Goal: Find specific page/section: Find specific page/section

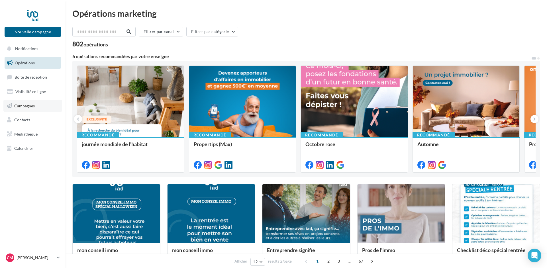
click at [27, 107] on span "Campagnes" at bounding box center [24, 105] width 21 height 5
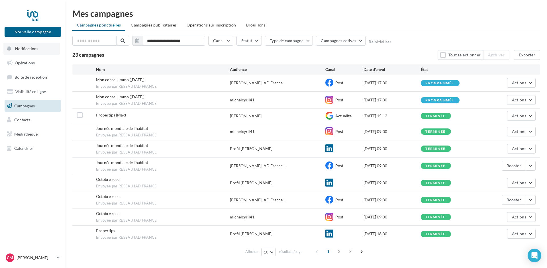
click at [32, 49] on span "Notifications" at bounding box center [26, 48] width 23 height 5
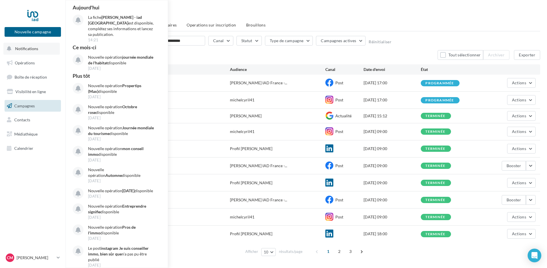
click at [32, 49] on span "Notifications" at bounding box center [26, 48] width 23 height 5
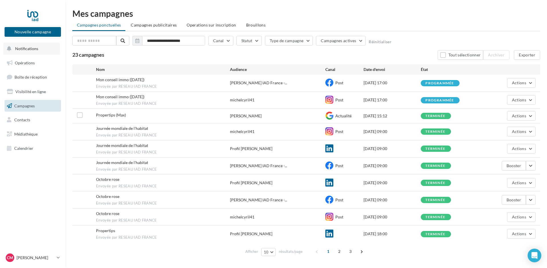
click at [32, 49] on span "Notifications" at bounding box center [26, 48] width 23 height 5
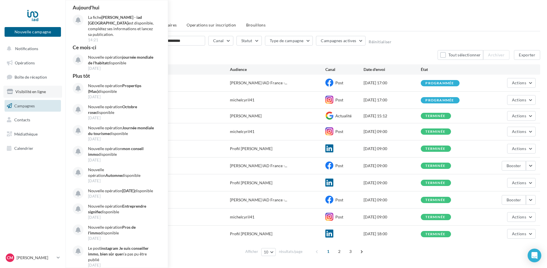
click at [21, 87] on link "Visibilité en ligne" at bounding box center [32, 92] width 59 height 12
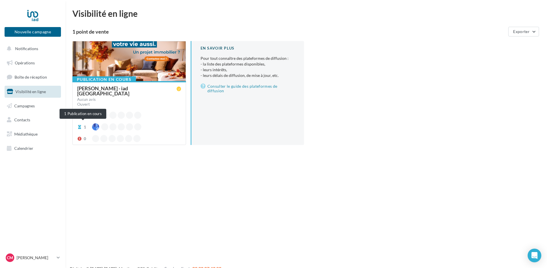
click at [79, 125] on icon at bounding box center [79, 127] width 5 height 4
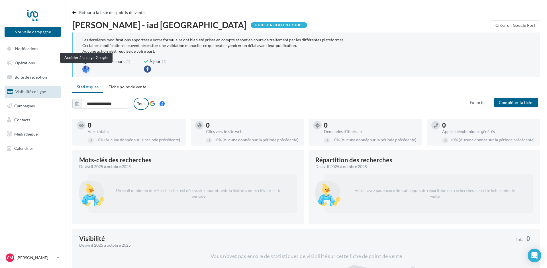
click at [87, 68] on div at bounding box center [85, 69] width 7 height 7
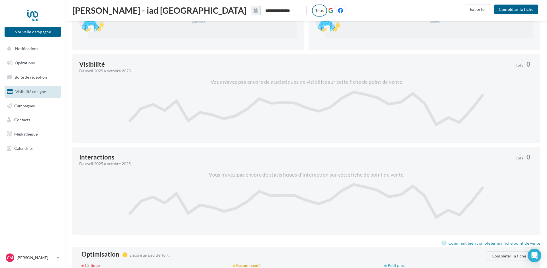
scroll to position [234, 0]
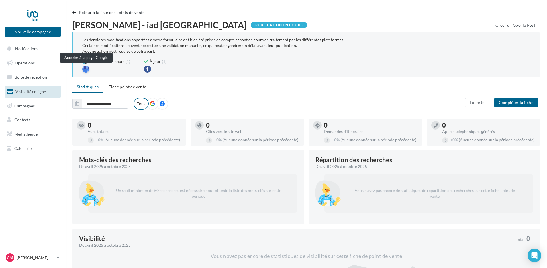
click at [86, 67] on div at bounding box center [85, 69] width 7 height 7
